Goal: Task Accomplishment & Management: Use online tool/utility

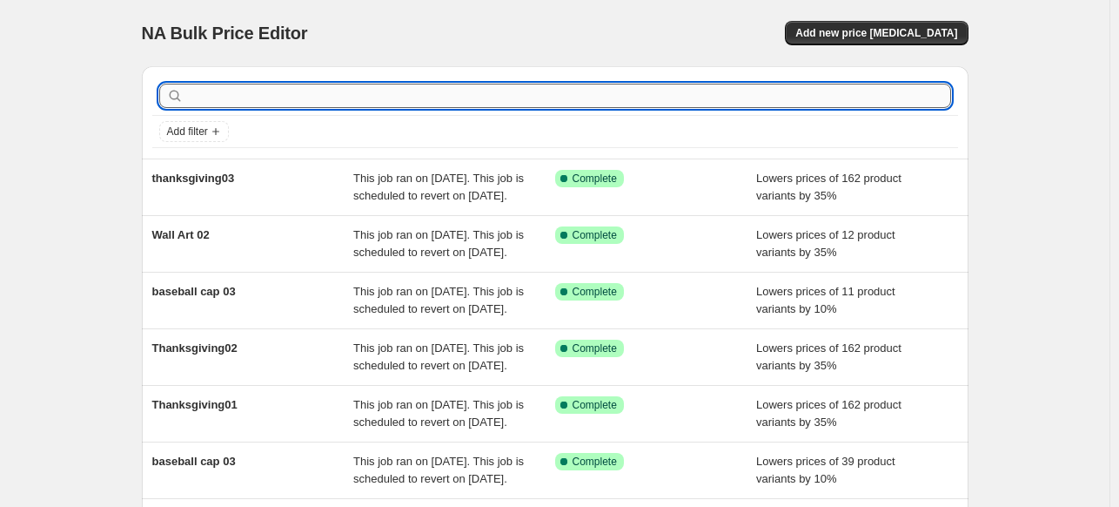
click at [280, 98] on input "text" at bounding box center [569, 96] width 764 height 24
type input "thanks"
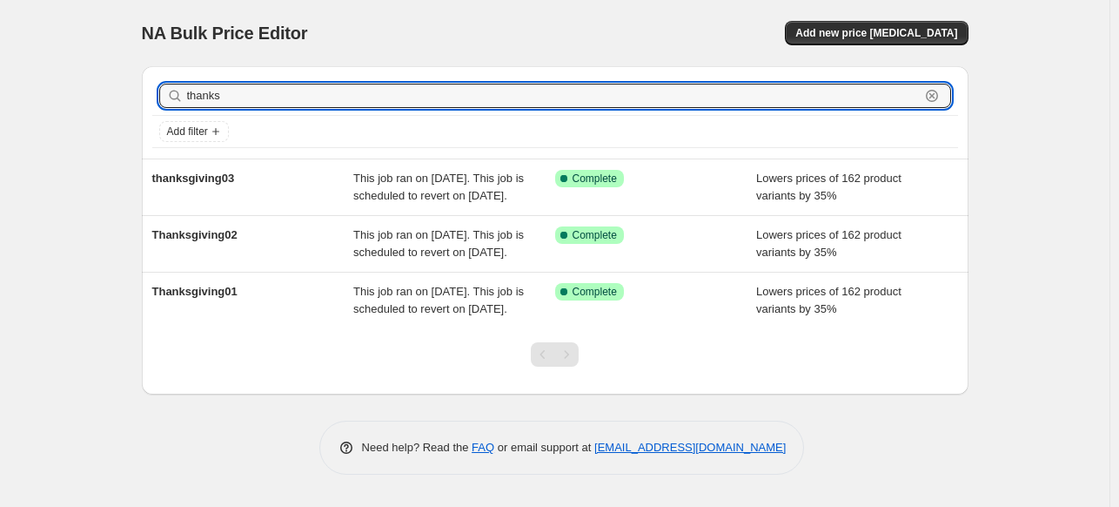
click at [280, 98] on input "thanks" at bounding box center [553, 96] width 733 height 24
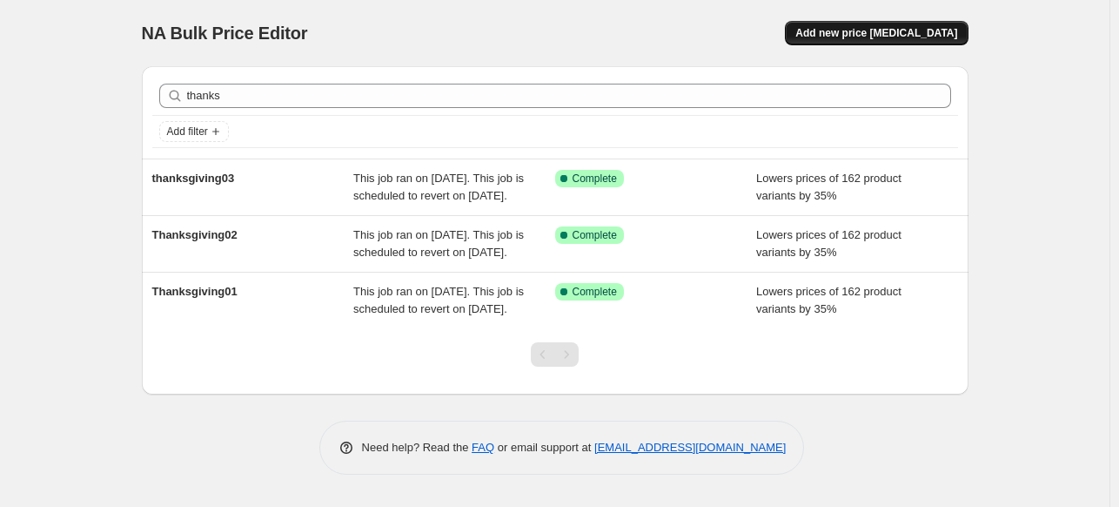
click at [897, 37] on span "Add new price [MEDICAL_DATA]" at bounding box center [877, 33] width 162 height 14
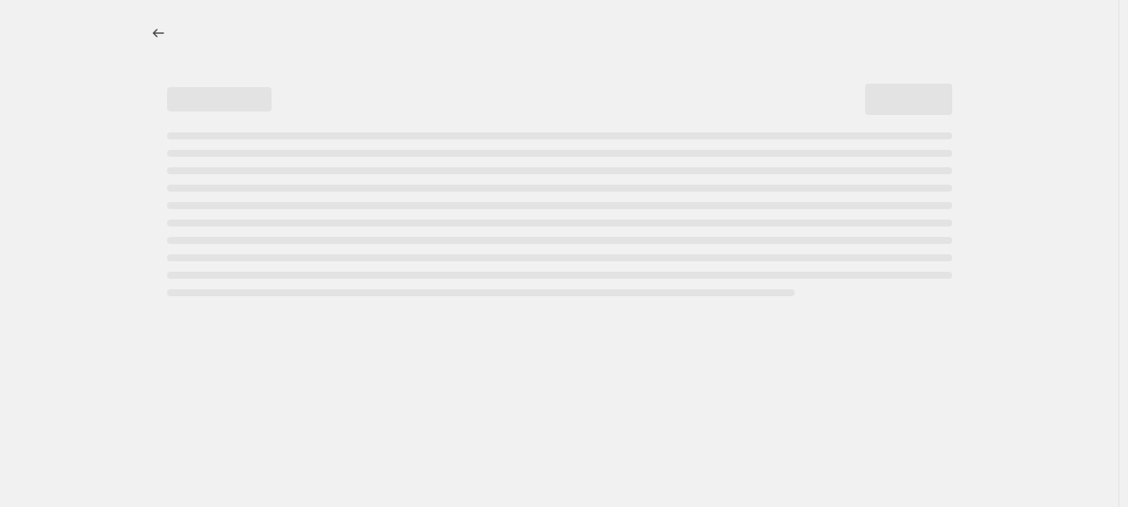
select select "percentage"
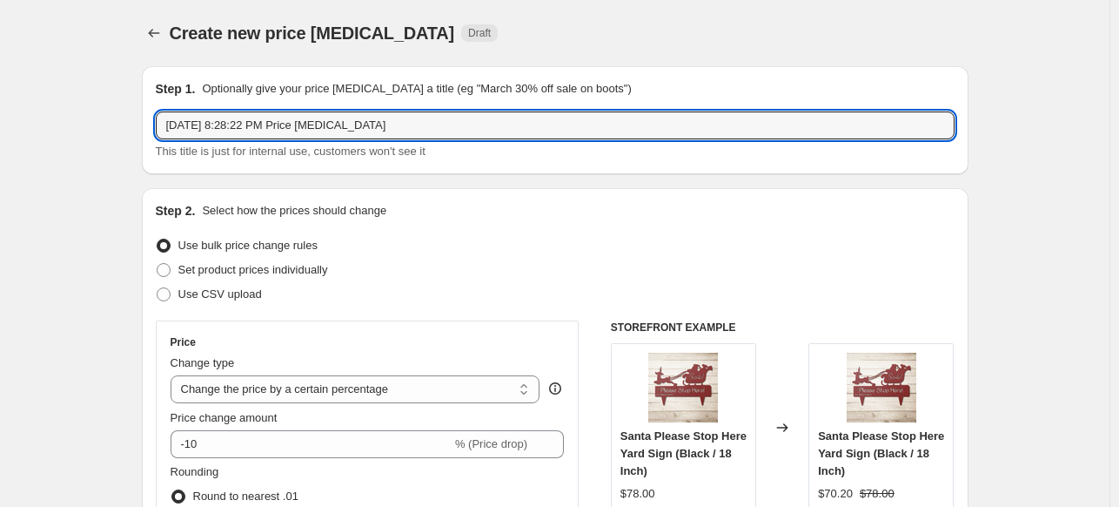
drag, startPoint x: 409, startPoint y: 124, endPoint x: 158, endPoint y: 126, distance: 251.6
click at [158, 126] on div "Step 1. Optionally give your price [MEDICAL_DATA] a title (eg "March 30% off sa…" at bounding box center [555, 120] width 827 height 108
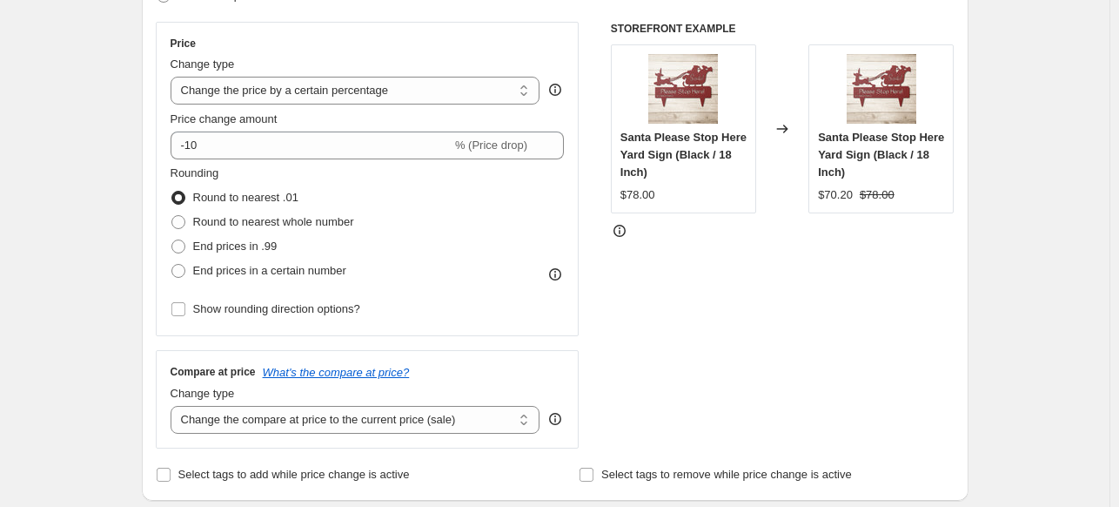
scroll to position [306, 0]
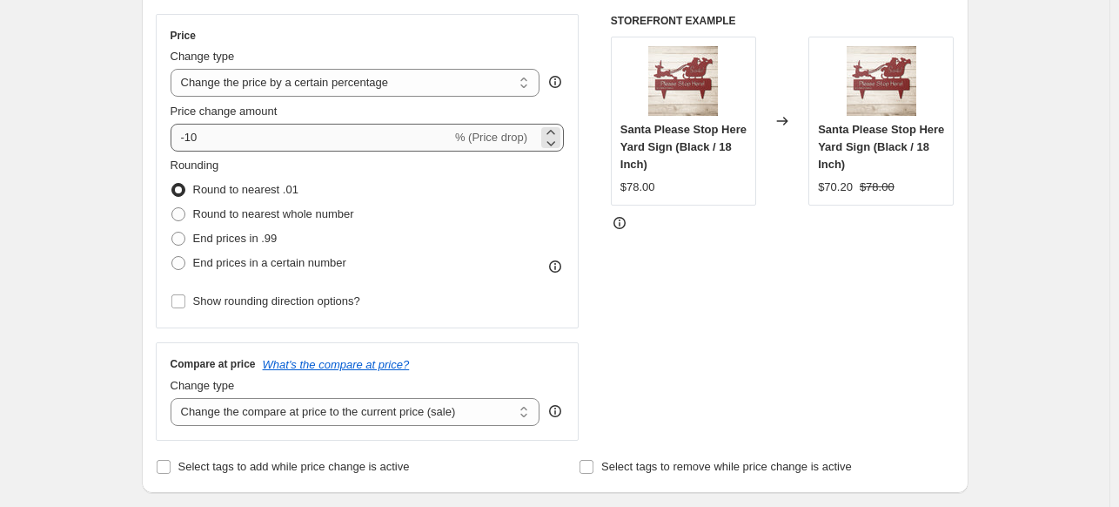
type input "Thanksgiving04"
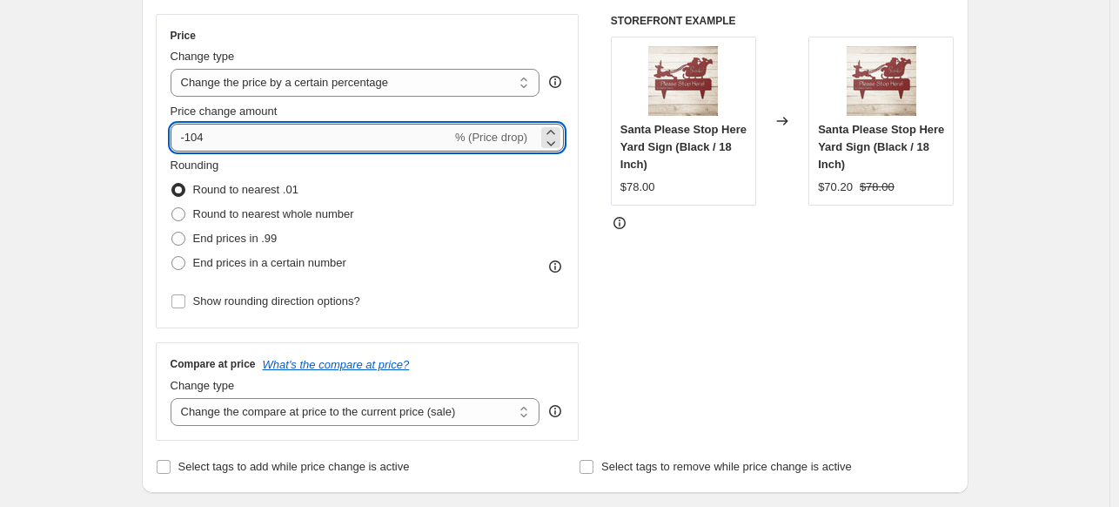
drag, startPoint x: 258, startPoint y: 138, endPoint x: 198, endPoint y: 137, distance: 59.2
click at [198, 137] on input "-104" at bounding box center [311, 138] width 281 height 28
drag, startPoint x: 234, startPoint y: 130, endPoint x: 192, endPoint y: 134, distance: 42.9
click at [192, 134] on input "-104" at bounding box center [311, 138] width 281 height 28
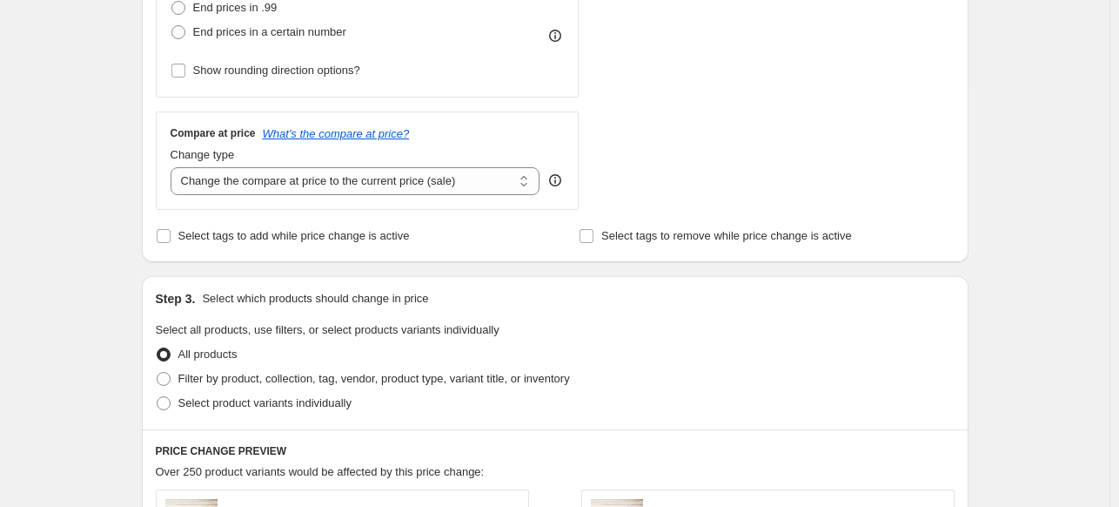
scroll to position [542, 0]
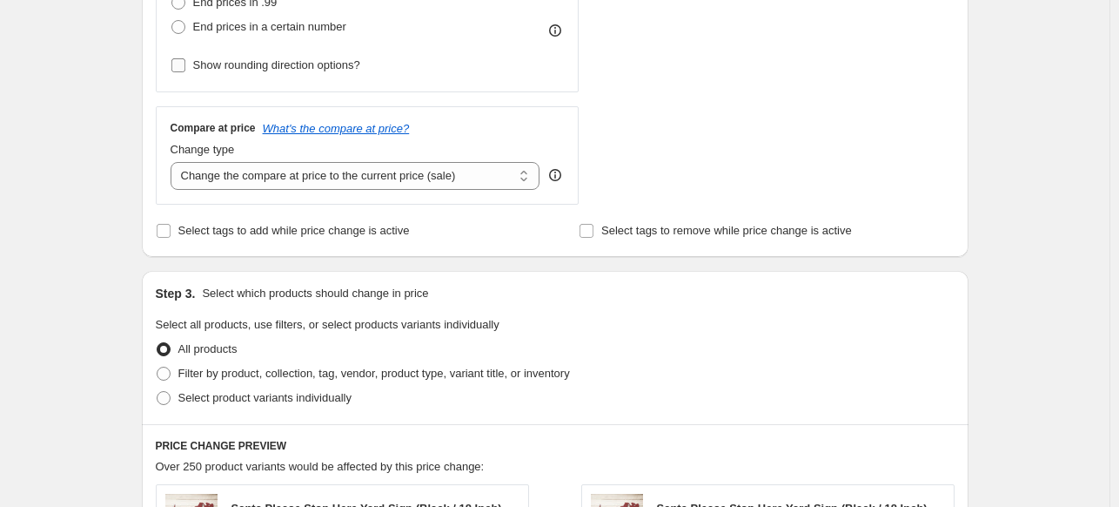
type input "-35"
click at [179, 66] on input "Show rounding direction options?" at bounding box center [178, 65] width 14 height 14
checkbox input "true"
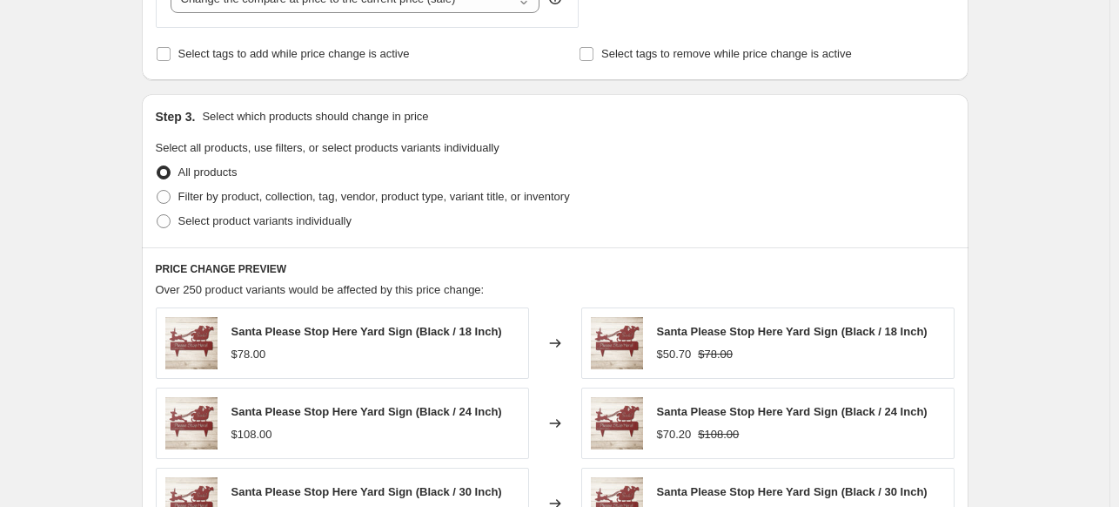
scroll to position [831, 0]
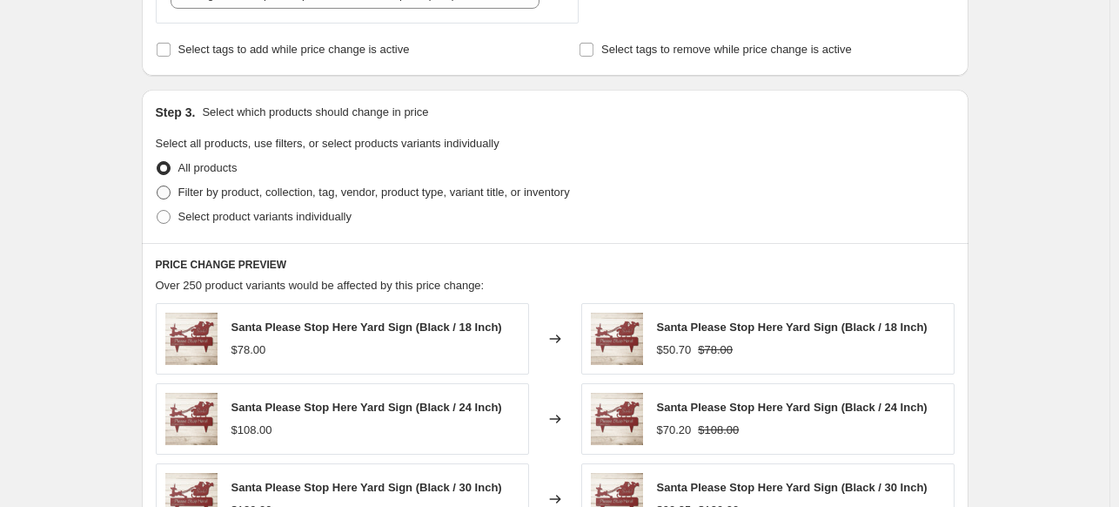
click at [163, 196] on span at bounding box center [164, 192] width 14 height 14
click at [158, 186] on input "Filter by product, collection, tag, vendor, product type, variant title, or inv…" at bounding box center [157, 185] width 1 height 1
radio input "true"
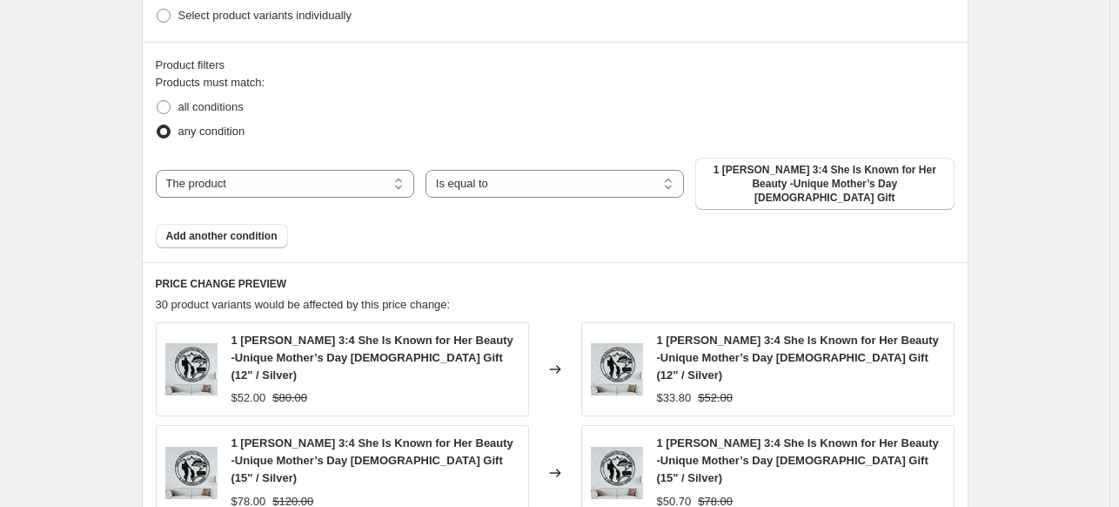
scroll to position [1038, 0]
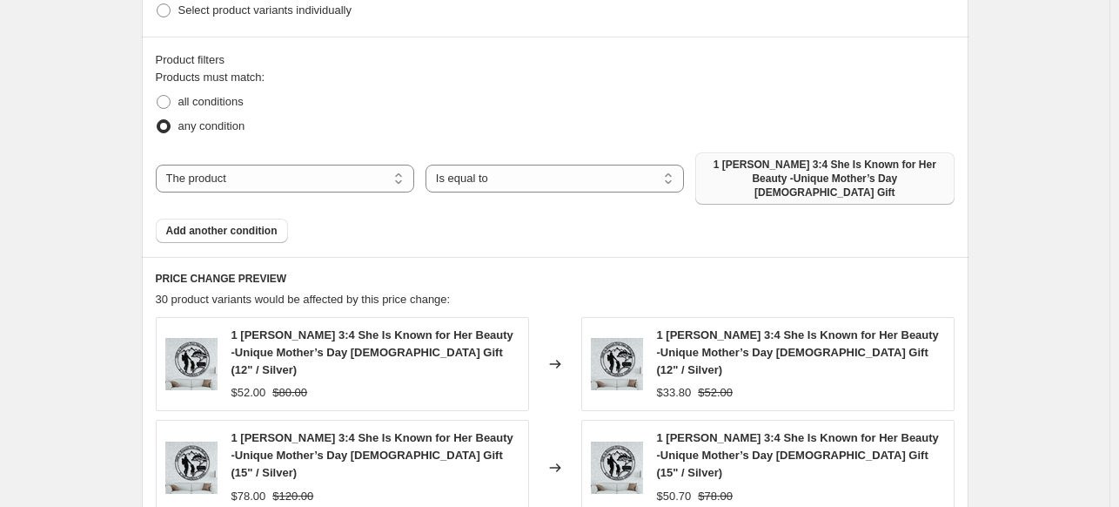
click at [783, 175] on span "1 [PERSON_NAME] 3:4 She Is Known for Her Beauty -Unique Mother’s Day [DEMOGRAPH…" at bounding box center [825, 179] width 238 height 42
click at [867, 185] on button "1 [PERSON_NAME] 3:4 She Is Known for Her Beauty -Unique Mother’s Day [DEMOGRAPH…" at bounding box center [825, 178] width 259 height 52
click at [743, 165] on span "1 [PERSON_NAME] 3:4 She Is Known for Her Beauty -Unique Mother’s Day [DEMOGRAPH…" at bounding box center [825, 179] width 238 height 42
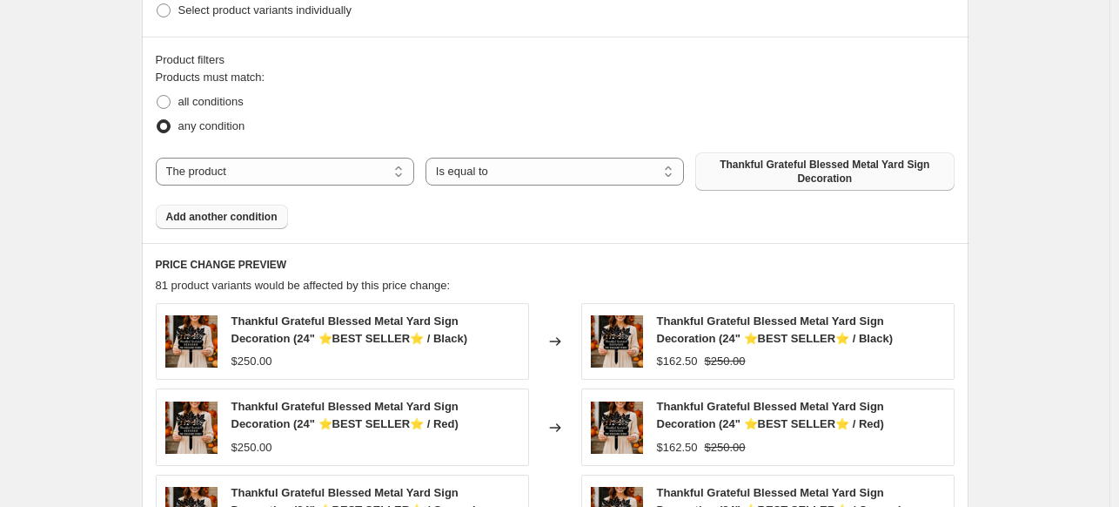
click at [231, 225] on button "Add another condition" at bounding box center [222, 217] width 132 height 24
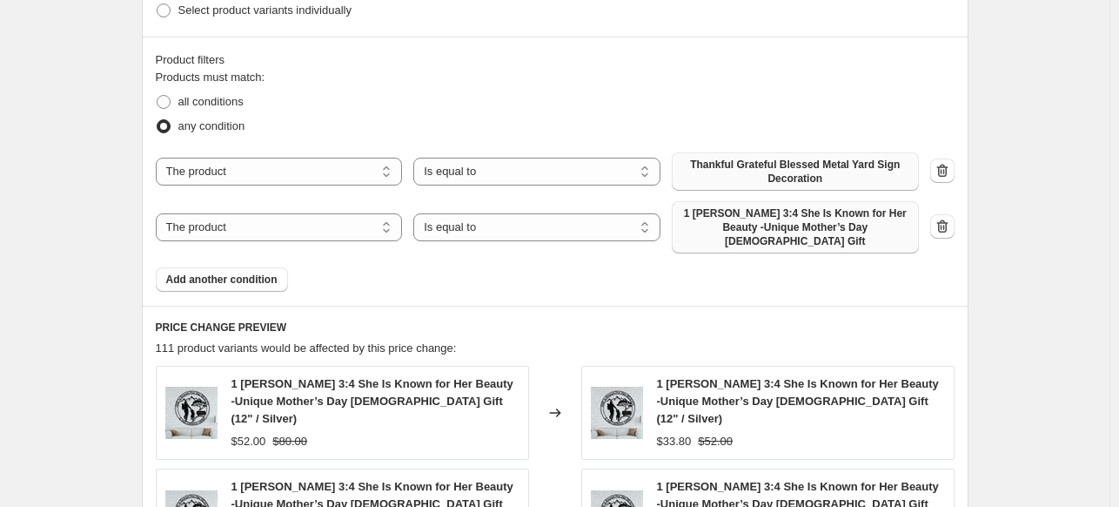
click at [840, 228] on span "1 [PERSON_NAME] 3:4 She Is Known for Her Beauty -Unique Mother’s Day [DEMOGRAPH…" at bounding box center [795, 227] width 226 height 42
click at [752, 210] on span "1 [PERSON_NAME] 3:4 She Is Known for Her Beauty -Unique Mother’s Day [DEMOGRAPH…" at bounding box center [795, 227] width 226 height 42
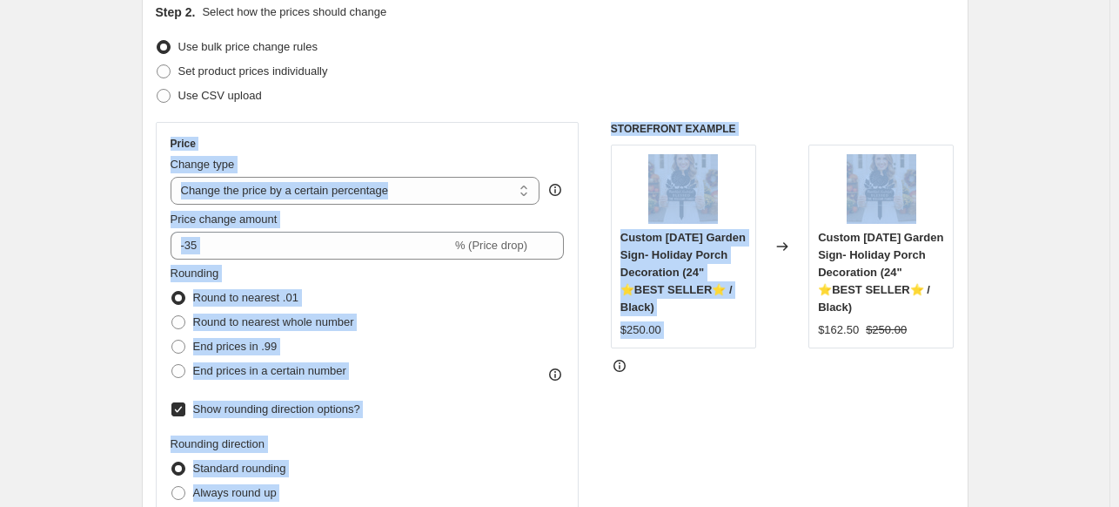
drag, startPoint x: 1113, startPoint y: 77, endPoint x: 1127, endPoint y: 213, distance: 136.5
click at [1119, 208] on html "Home Settings Plans Skip to content Create new price [MEDICAL_DATA]. This page …" at bounding box center [559, 55] width 1119 height 507
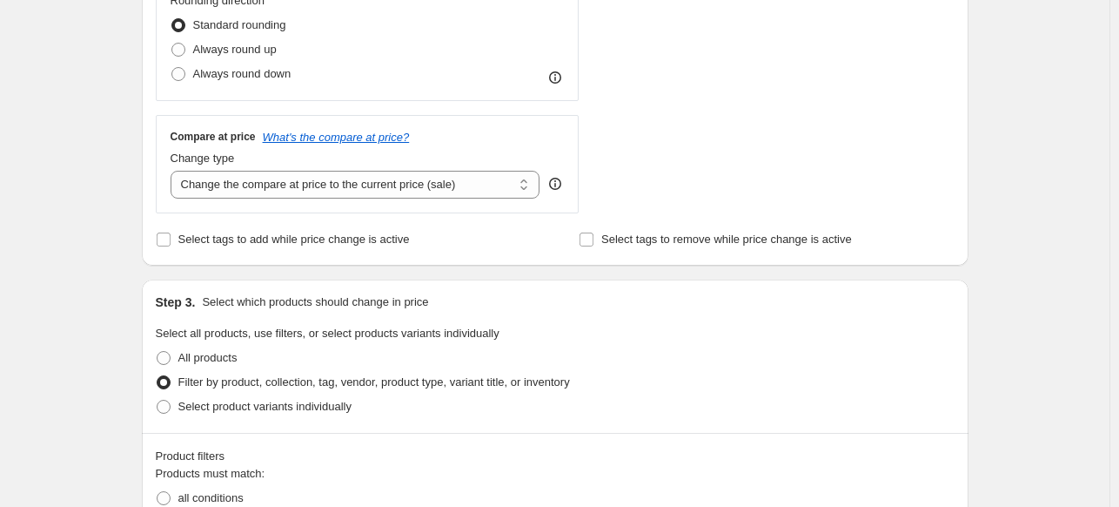
click at [1110, 213] on div "Create new price [MEDICAL_DATA]. This page is ready Create new price [MEDICAL_D…" at bounding box center [555, 423] width 1110 height 2131
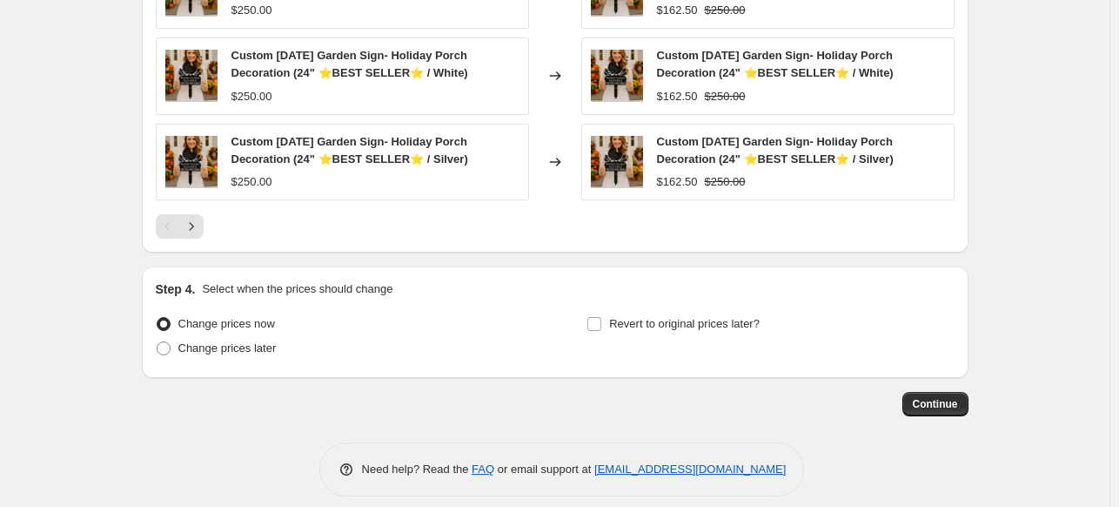
scroll to position [1623, 0]
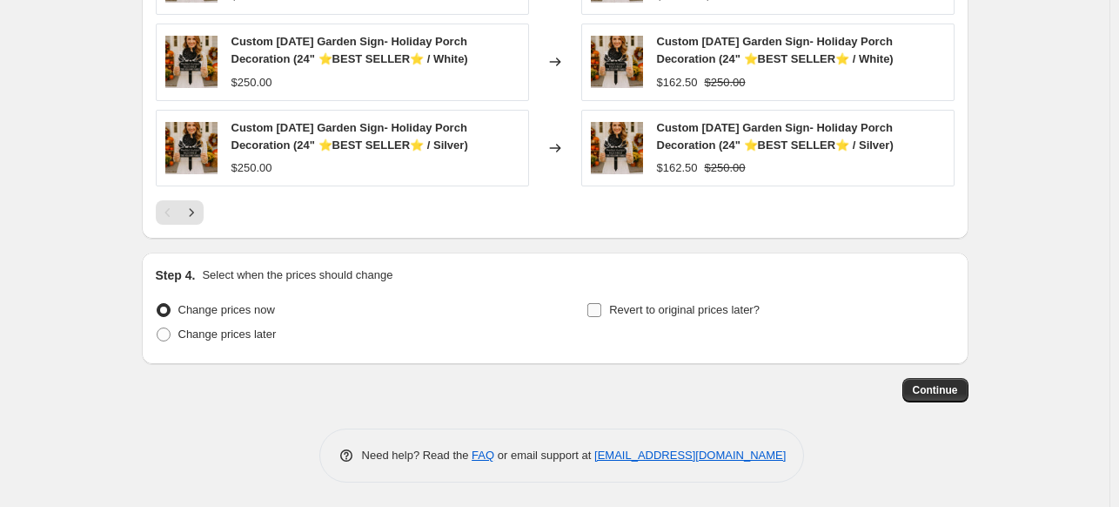
click at [602, 305] on input "Revert to original prices later?" at bounding box center [595, 310] width 14 height 14
checkbox input "true"
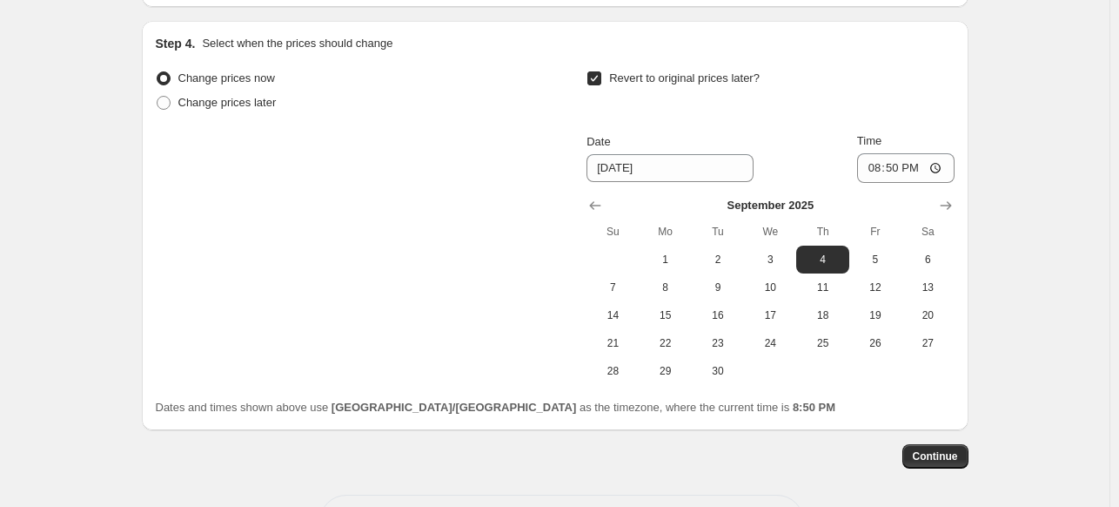
scroll to position [1919, 0]
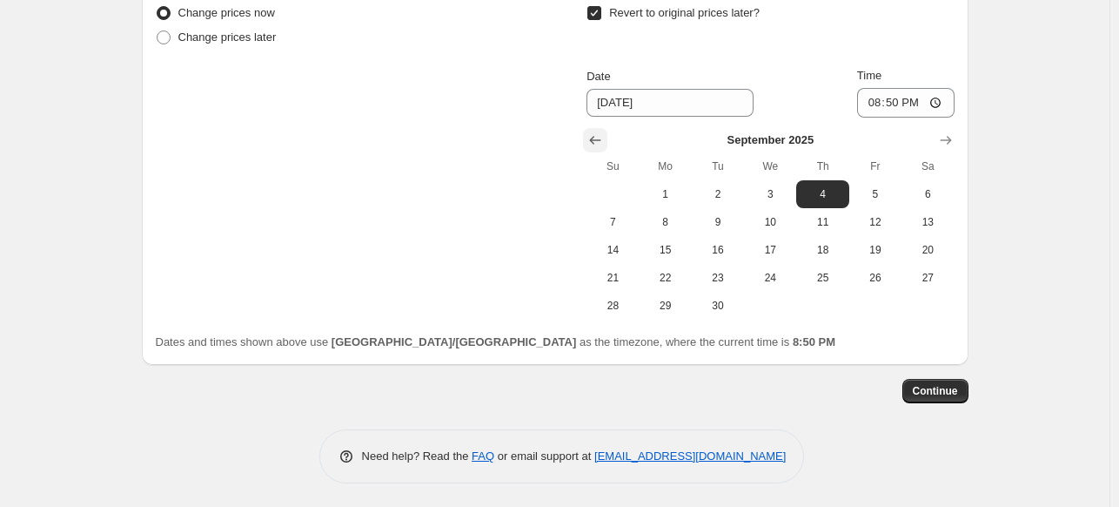
click at [593, 135] on icon "Show previous month, August 2025" at bounding box center [595, 139] width 17 height 17
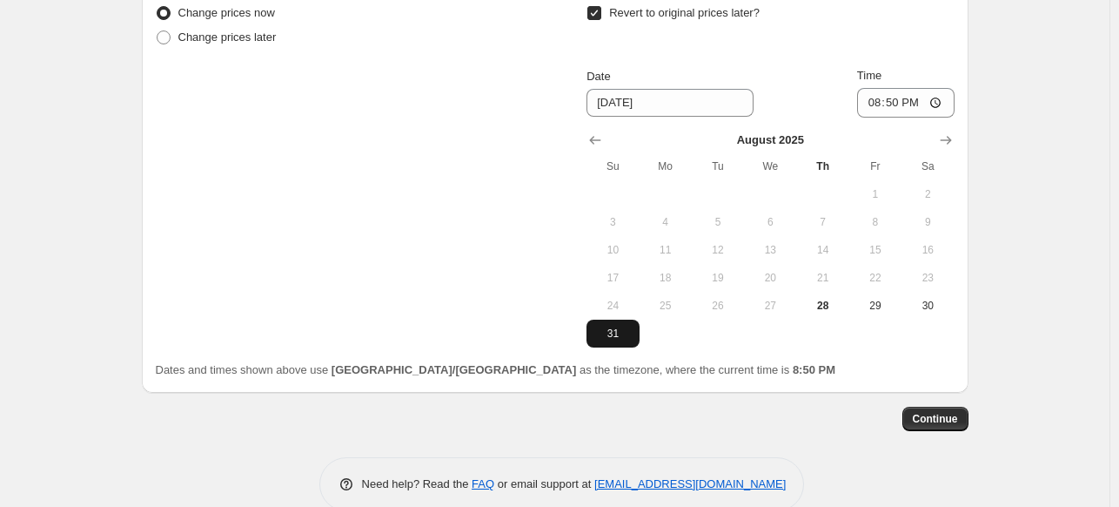
click at [617, 332] on span "31" at bounding box center [613, 333] width 38 height 14
type input "[DATE]"
click at [963, 426] on button "Continue" at bounding box center [936, 419] width 66 height 24
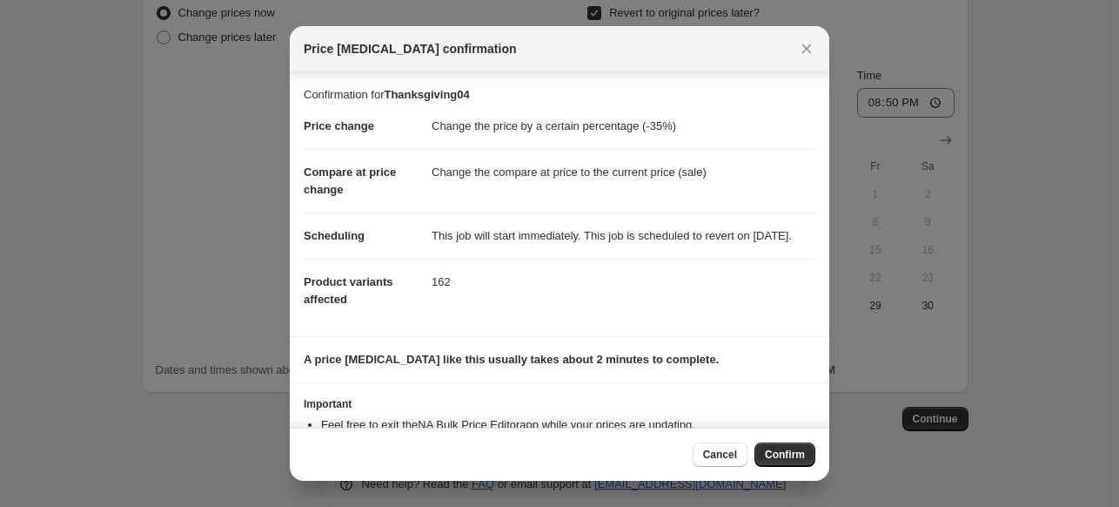
scroll to position [82, 0]
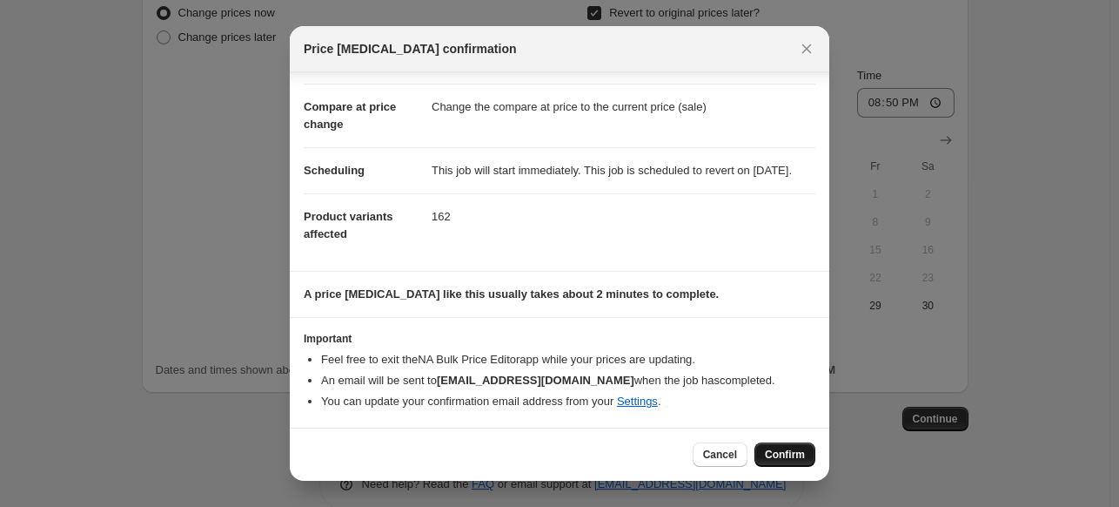
click at [783, 460] on span "Confirm" at bounding box center [785, 454] width 40 height 14
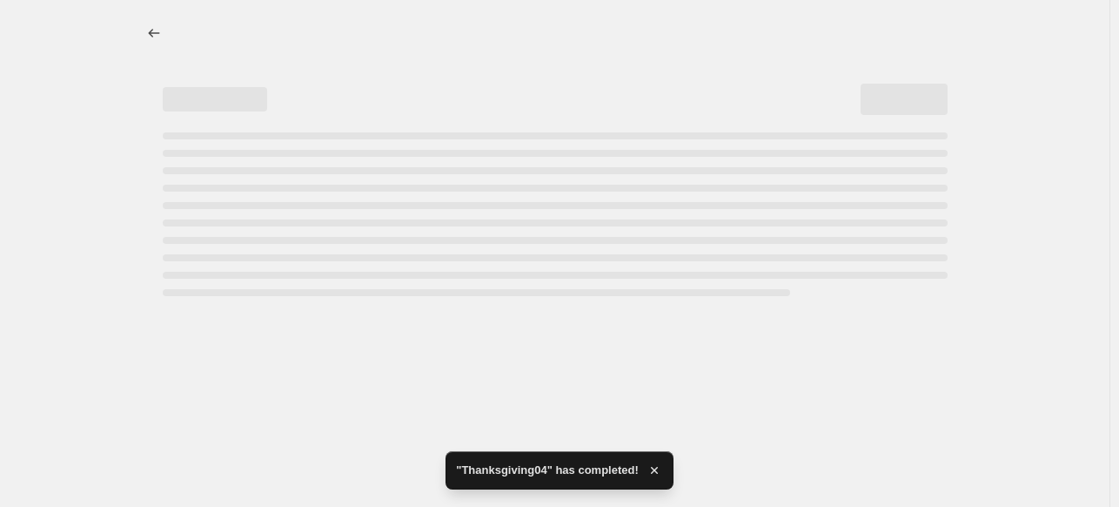
select select "percentage"
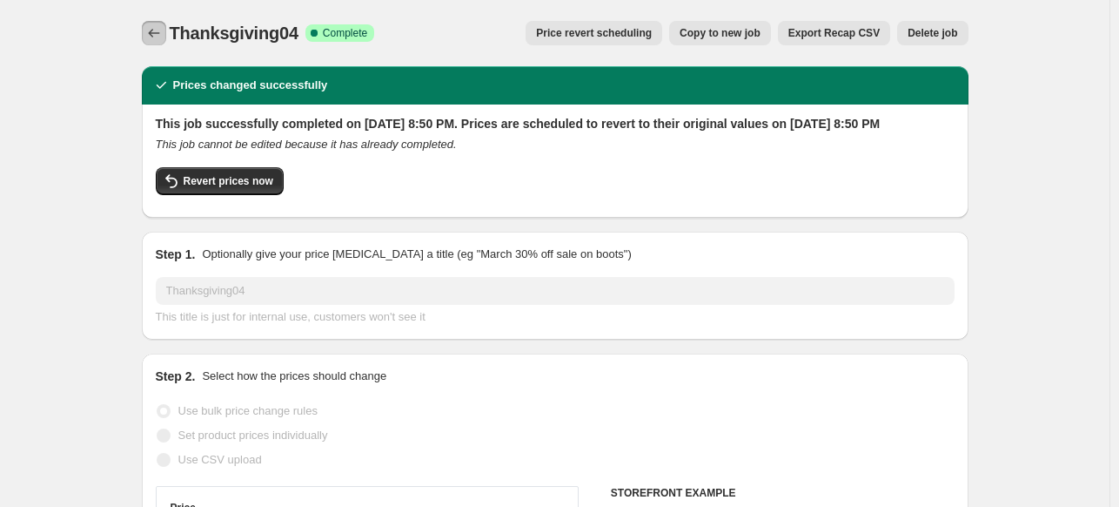
click at [152, 34] on icon "Price change jobs" at bounding box center [153, 32] width 17 height 17
